Goal: Task Accomplishment & Management: Complete application form

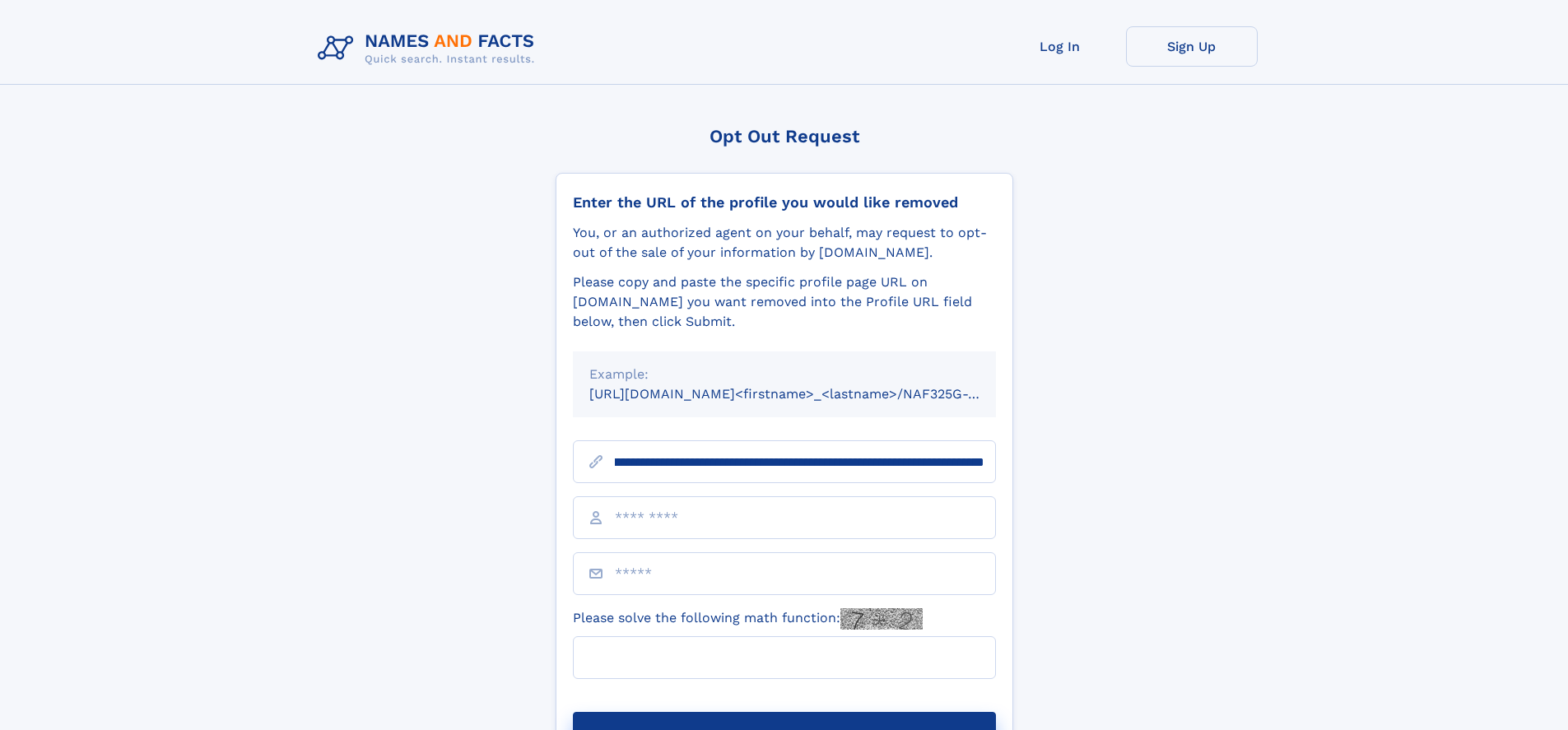
scroll to position [0, 188]
type input "**********"
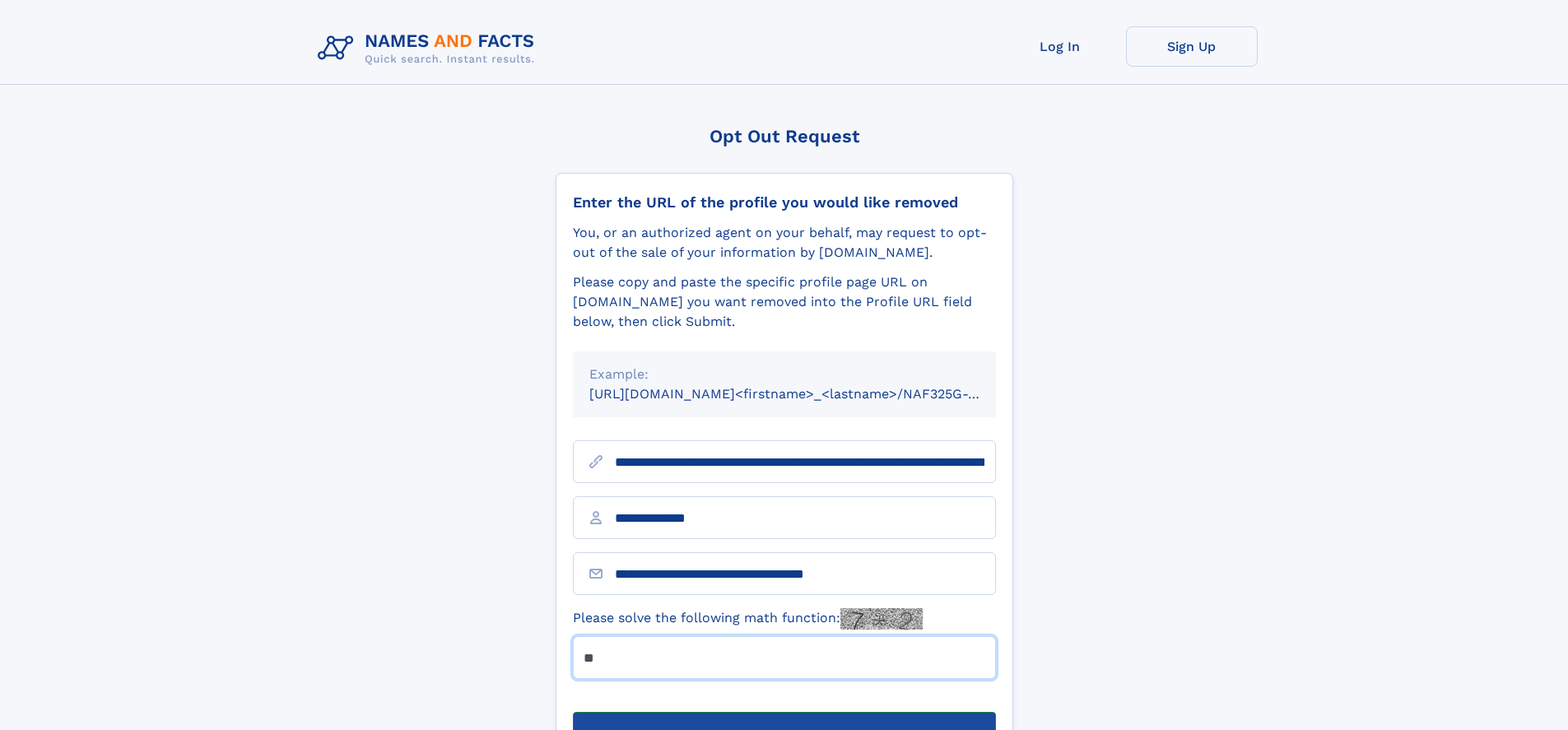
type input "**"
click at [783, 712] on button "Submit Opt Out Request" at bounding box center [784, 738] width 423 height 52
